Goal: Navigation & Orientation: Go to known website

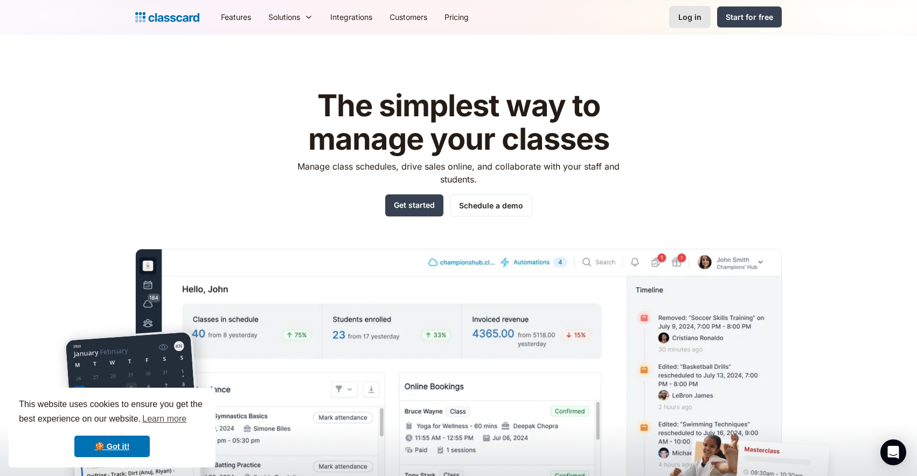
click at [689, 20] on div "Log in" at bounding box center [689, 16] width 23 height 11
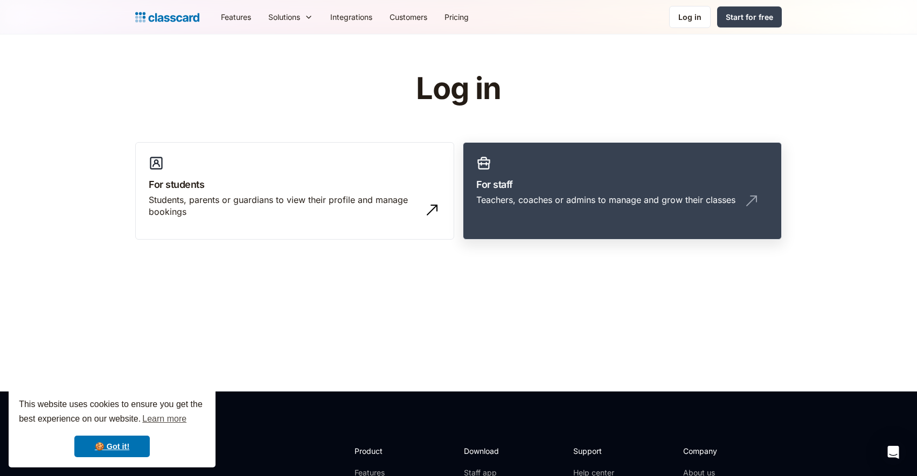
click at [510, 185] on h3 "For staff" at bounding box center [622, 184] width 292 height 15
